Goal: Complete application form

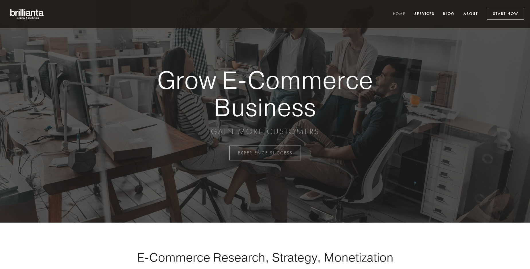
scroll to position [1504, 0]
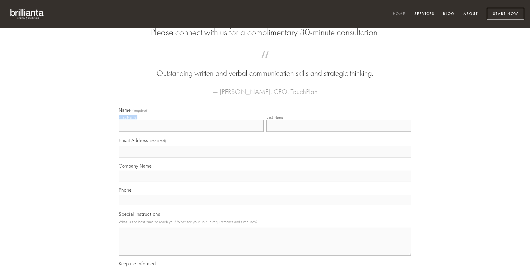
type input "[PERSON_NAME]"
click at [339, 132] on input "Last Name" at bounding box center [339, 126] width 145 height 12
type input "[PERSON_NAME]"
click at [265, 158] on input "Email Address (required)" at bounding box center [265, 152] width 293 height 12
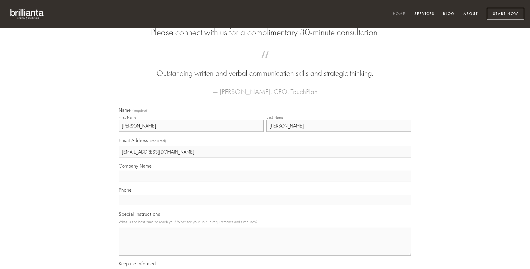
type input "[EMAIL_ADDRESS][DOMAIN_NAME]"
click at [265, 182] on input "Company Name" at bounding box center [265, 176] width 293 height 12
type input "tum"
click at [265, 206] on input "text" at bounding box center [265, 200] width 293 height 12
click at [265, 247] on textarea "Special Instructions" at bounding box center [265, 241] width 293 height 29
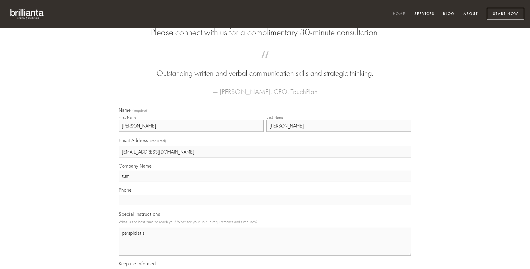
type textarea "perspiciatis"
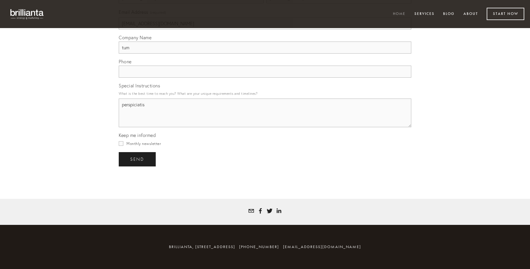
click at [138, 159] on span "send" at bounding box center [137, 159] width 14 height 5
